Goal: Task Accomplishment & Management: Manage account settings

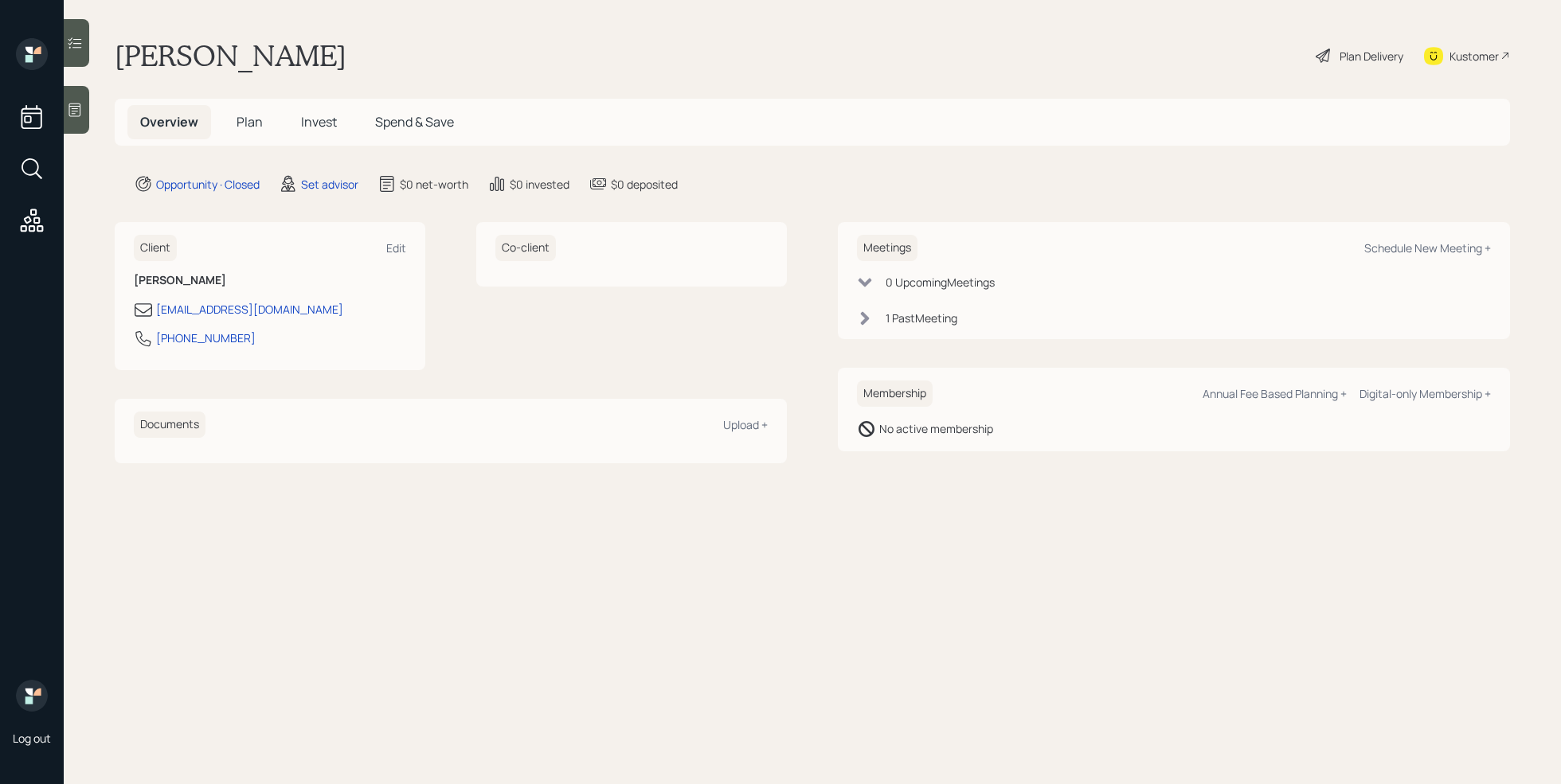
click at [69, 113] on icon at bounding box center [74, 109] width 15 height 15
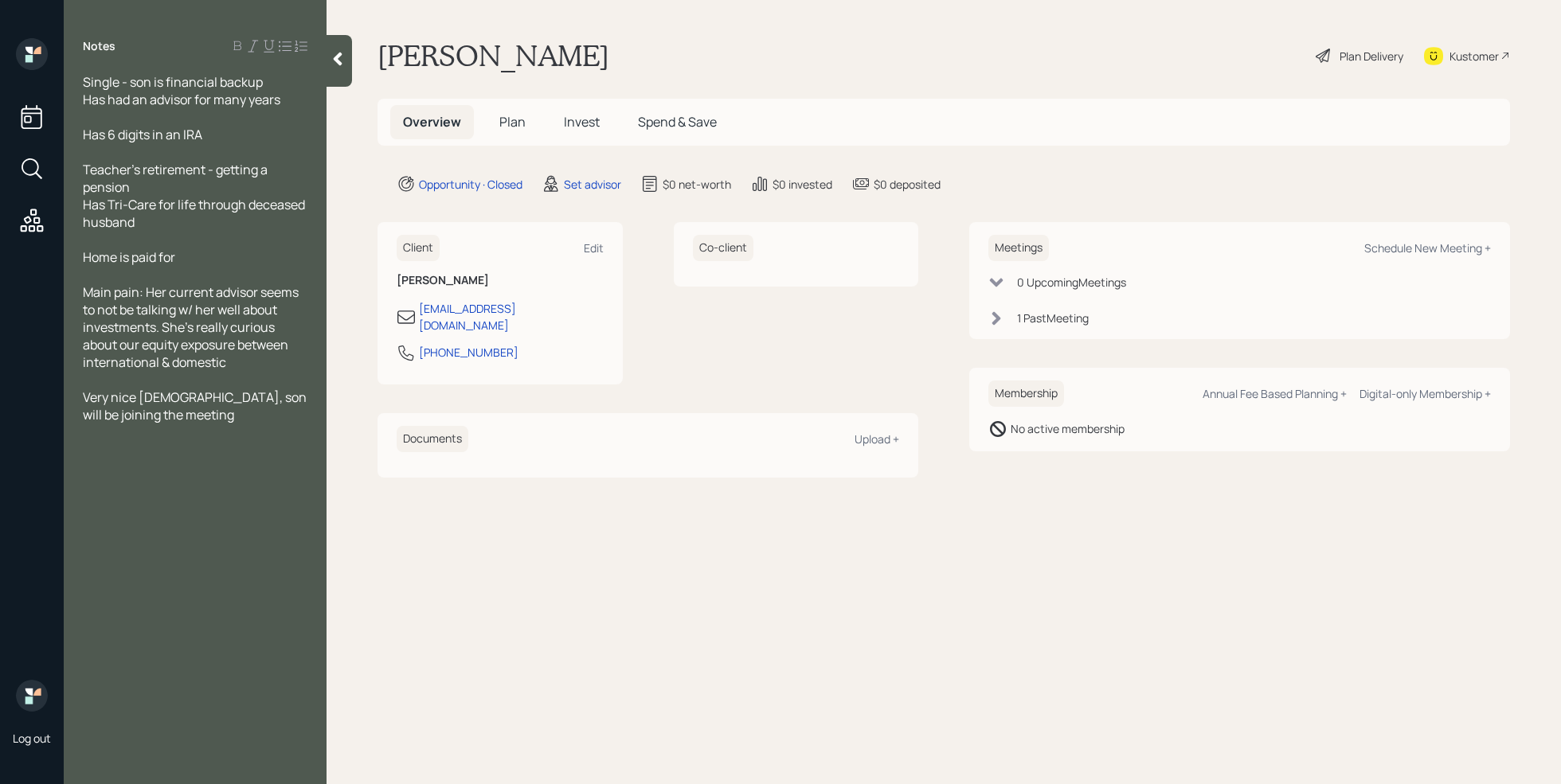
click at [219, 143] on div at bounding box center [195, 152] width 224 height 17
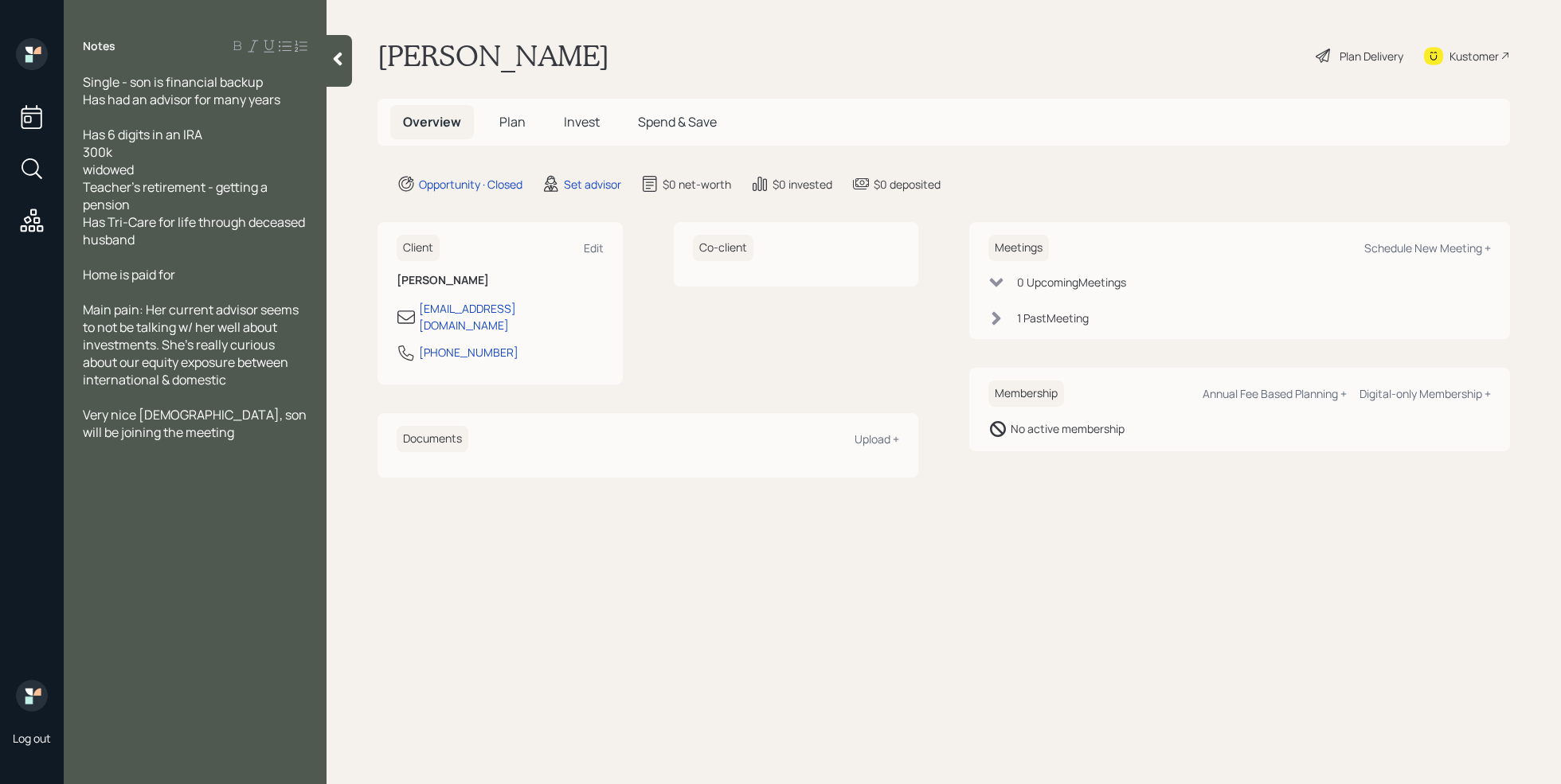
click at [187, 477] on div "Notes Single - son is financial backup Has had an advisor for many years Has 6 …" at bounding box center [195, 402] width 263 height 727
click at [161, 446] on div "Notes Single - son is financial backup Has had an advisor for many years Has 6 …" at bounding box center [195, 402] width 263 height 727
click at [152, 444] on div "Notes Single - son is financial backup Has had an advisor for many years Has 6 …" at bounding box center [195, 402] width 263 height 727
click at [151, 430] on div "Very nice lady, son will be joining the meeting" at bounding box center [195, 423] width 224 height 35
click at [131, 496] on div "Notes Single - son is financial backup Has had an advisor for many years Has 6 …" at bounding box center [195, 402] width 263 height 727
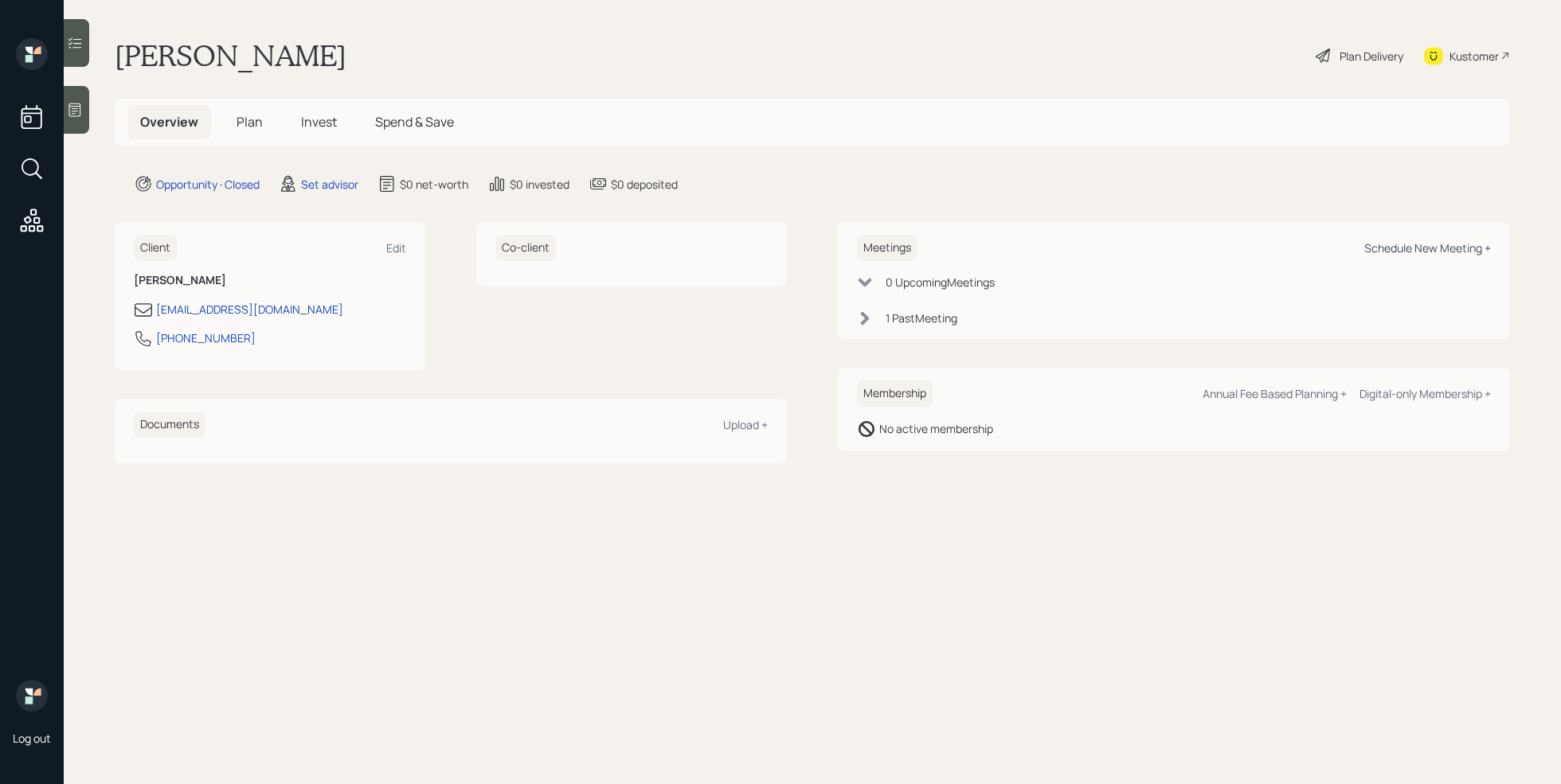
click at [1394, 247] on div "Schedule New Meeting +" at bounding box center [1427, 248] width 127 height 15
select select "round-[PERSON_NAME]"
